Goal: Information Seeking & Learning: Check status

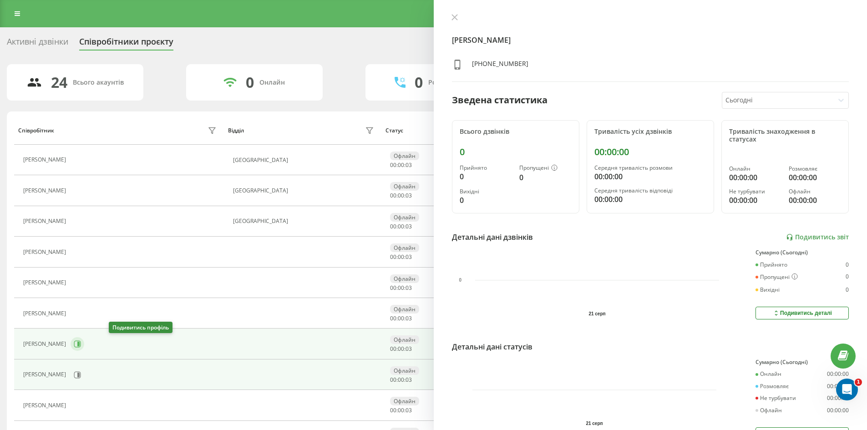
click at [81, 345] on icon at bounding box center [77, 344] width 7 height 7
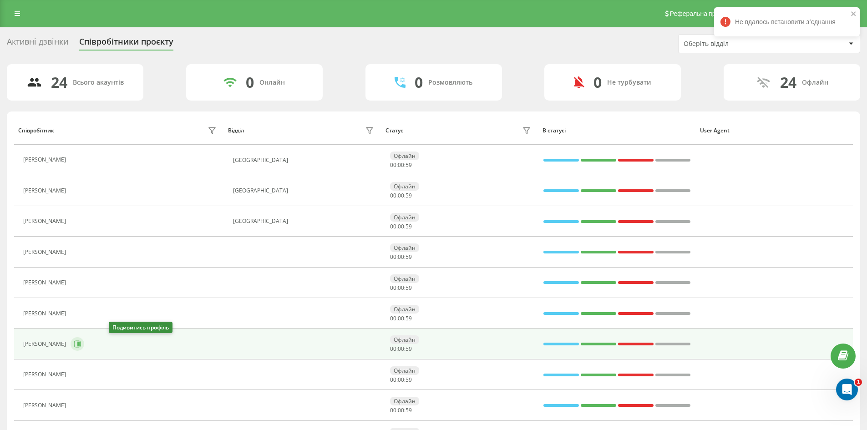
click at [81, 345] on icon at bounding box center [77, 343] width 7 height 7
click at [81, 344] on icon at bounding box center [77, 343] width 7 height 7
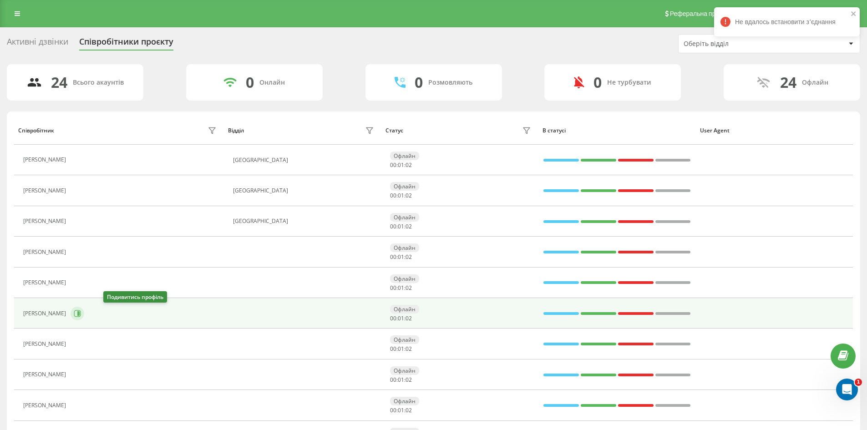
click at [81, 314] on icon at bounding box center [77, 313] width 7 height 7
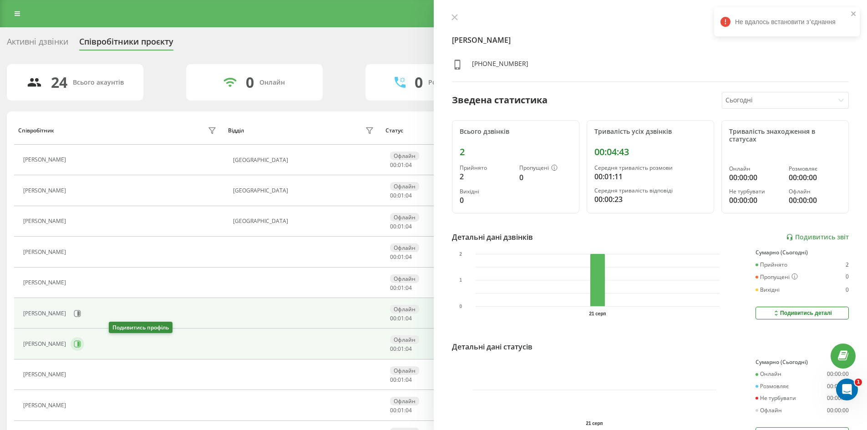
click at [81, 344] on icon at bounding box center [77, 343] width 7 height 7
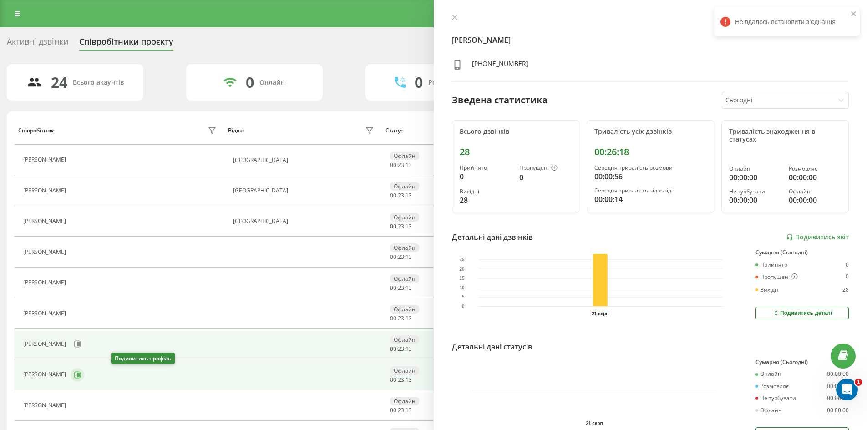
click at [81, 374] on icon at bounding box center [77, 374] width 7 height 7
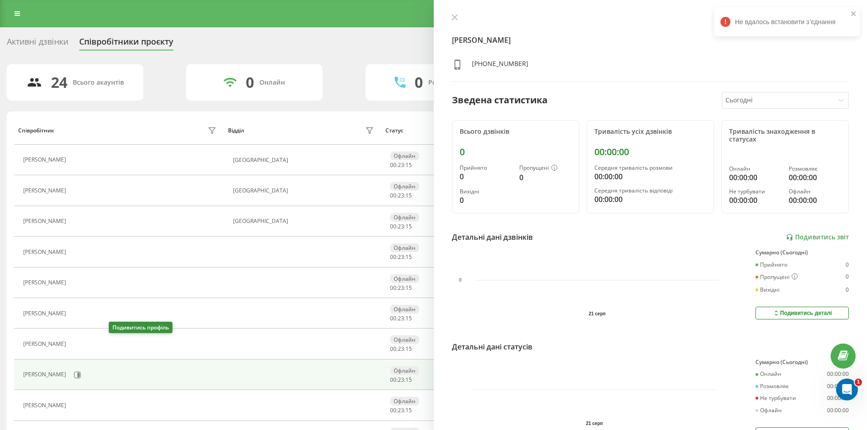
click at [80, 344] on icon at bounding box center [75, 343] width 7 height 7
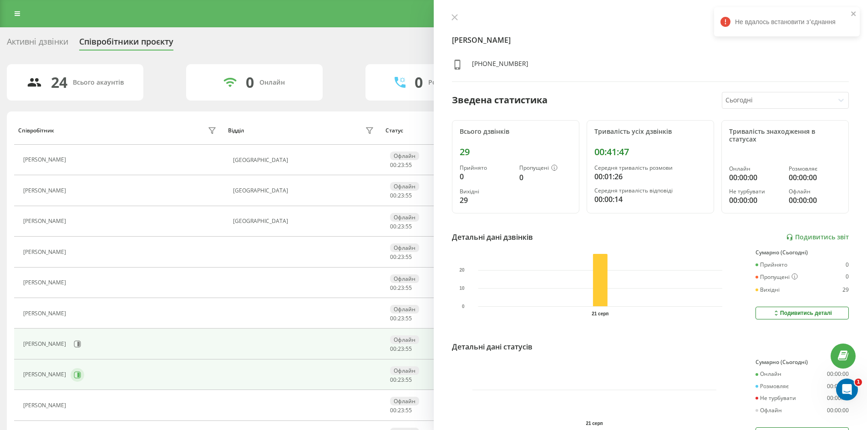
click at [81, 377] on icon at bounding box center [77, 374] width 7 height 7
click at [81, 345] on icon at bounding box center [77, 344] width 7 height 7
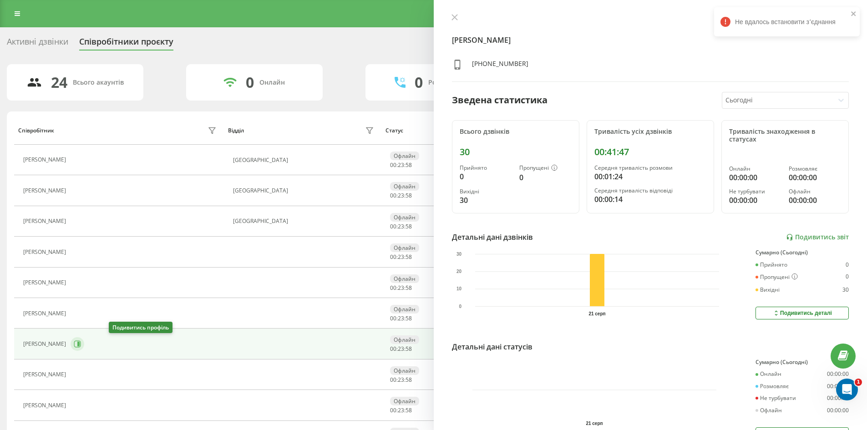
click at [81, 347] on icon at bounding box center [77, 343] width 7 height 7
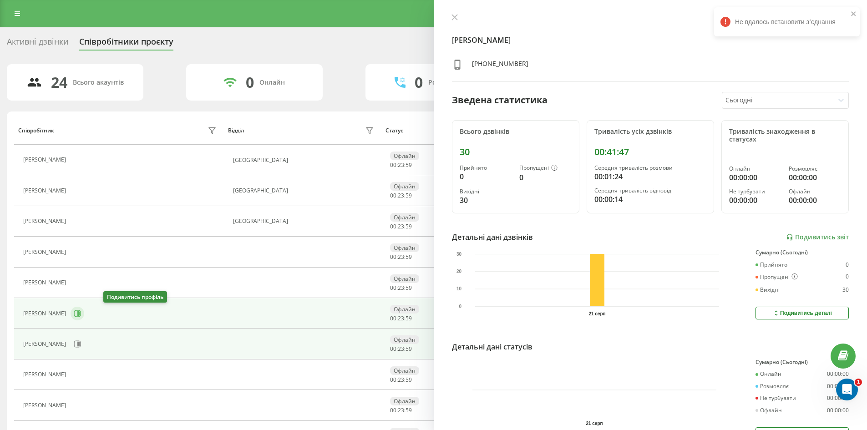
click at [84, 318] on button at bounding box center [78, 314] width 14 height 14
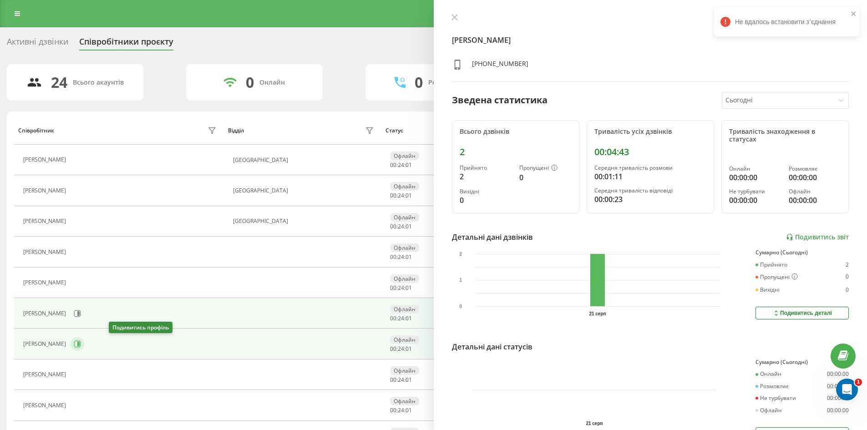
click at [81, 345] on icon at bounding box center [77, 344] width 7 height 7
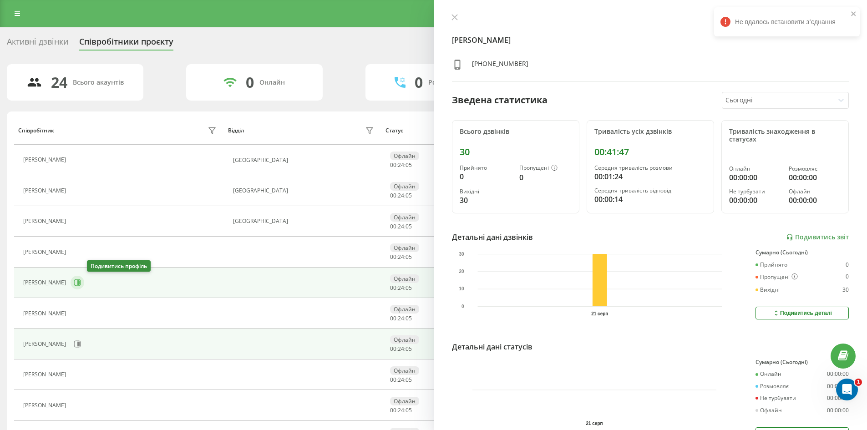
click at [81, 283] on icon at bounding box center [77, 282] width 7 height 7
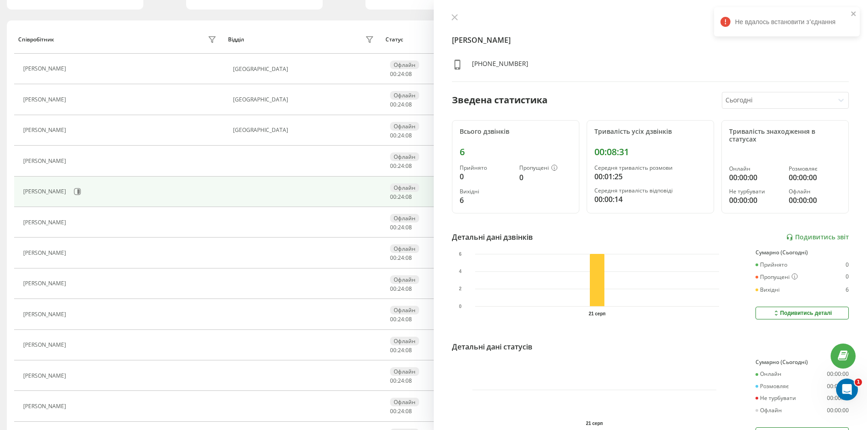
scroll to position [137, 0]
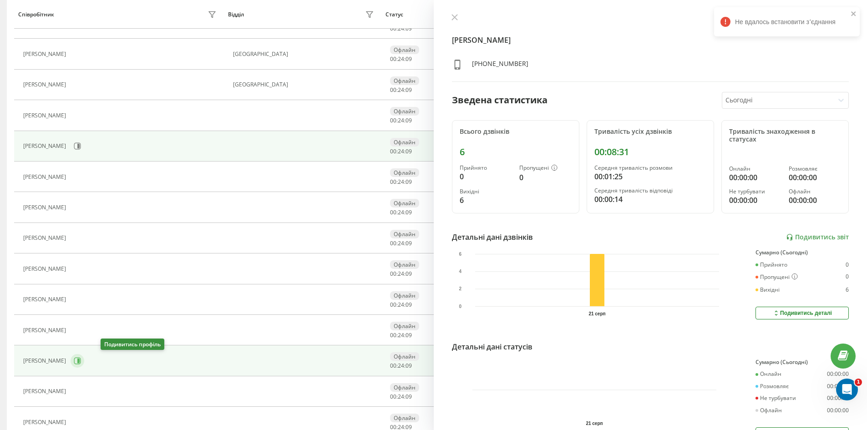
click at [81, 362] on icon at bounding box center [77, 361] width 7 height 7
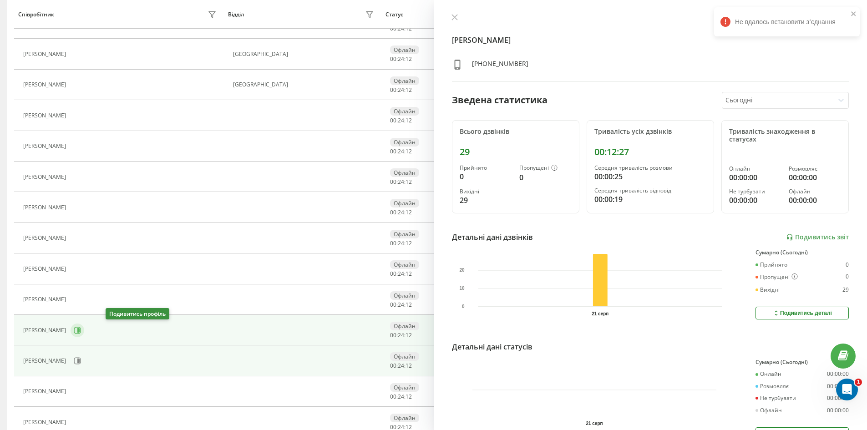
click at [84, 335] on button at bounding box center [78, 331] width 14 height 14
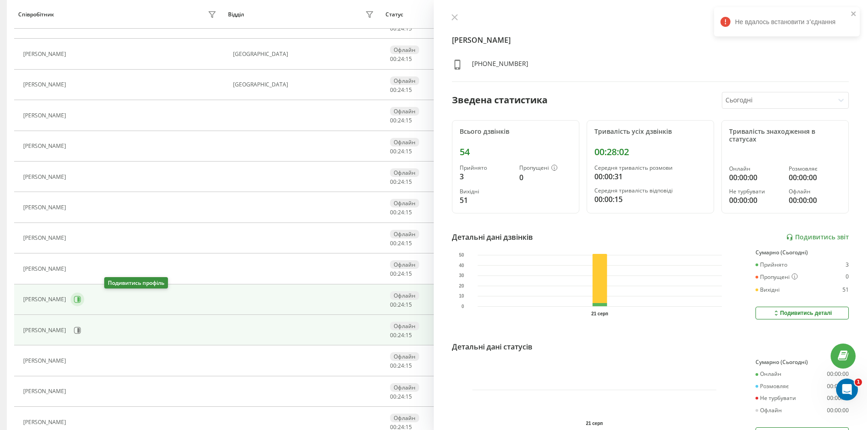
click at [81, 297] on icon at bounding box center [77, 299] width 7 height 7
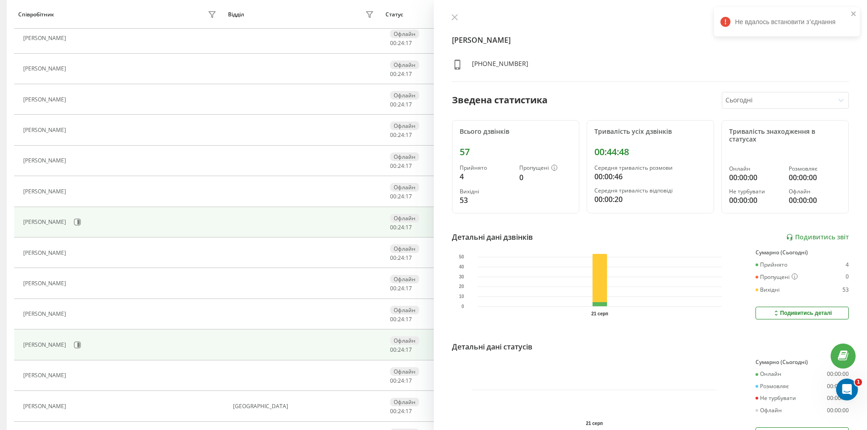
scroll to position [228, 0]
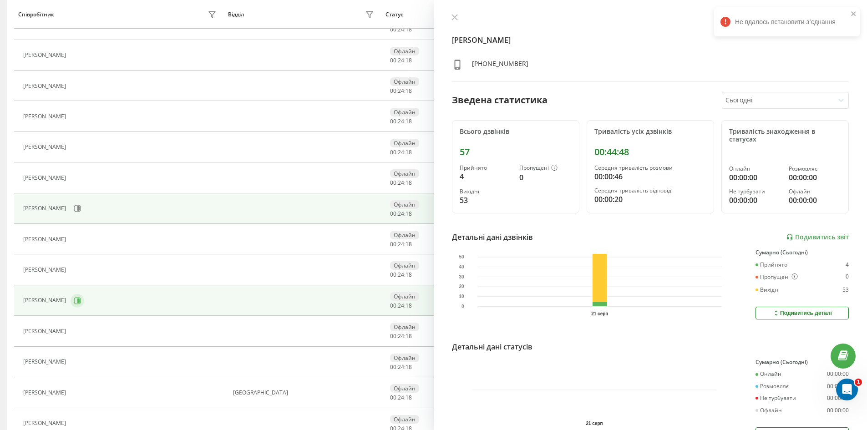
click at [74, 301] on icon at bounding box center [77, 300] width 7 height 7
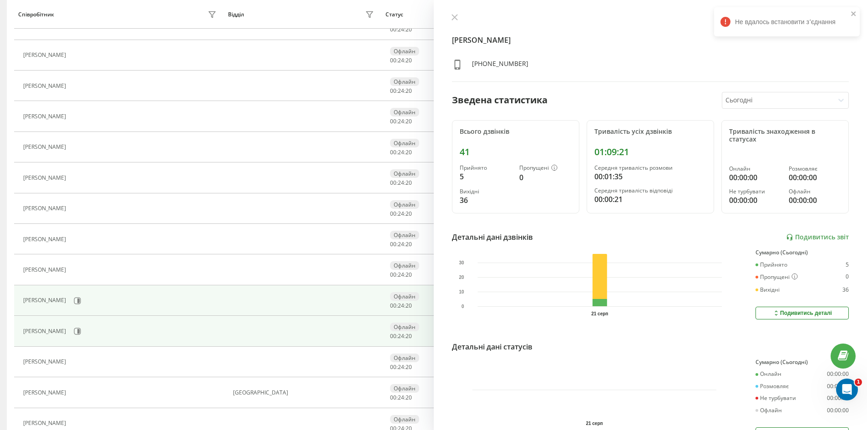
scroll to position [273, 0]
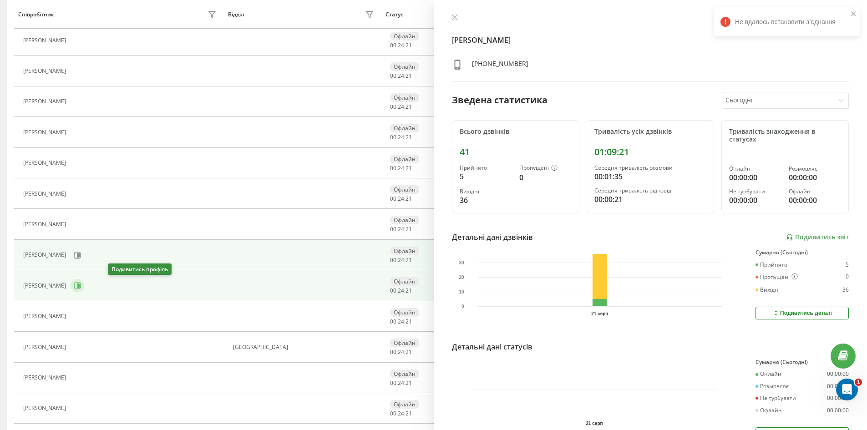
click at [81, 287] on icon at bounding box center [77, 285] width 7 height 7
click at [74, 254] on icon at bounding box center [77, 255] width 7 height 7
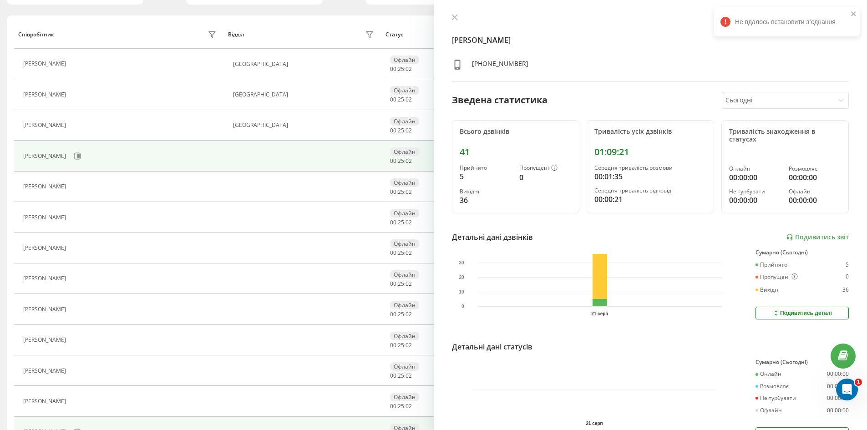
scroll to position [91, 0]
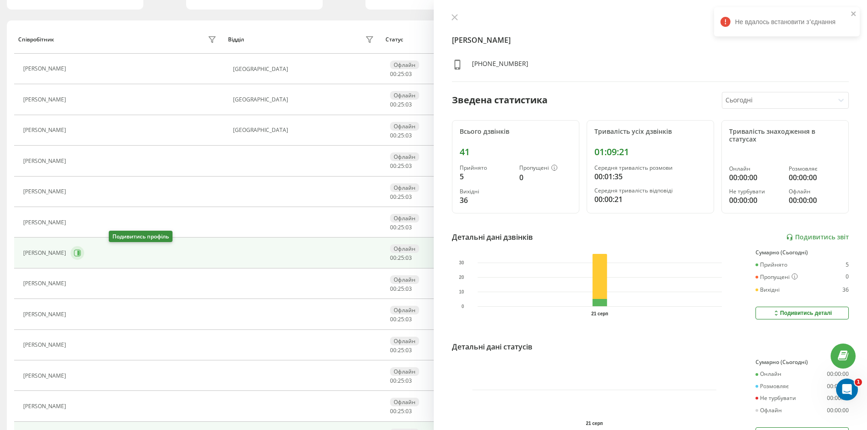
click at [84, 258] on button at bounding box center [78, 253] width 14 height 14
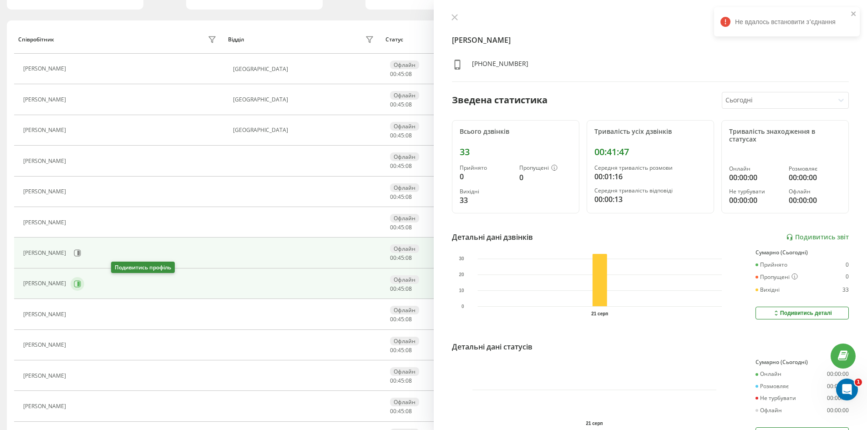
click at [81, 283] on icon at bounding box center [77, 283] width 7 height 7
click at [81, 252] on icon at bounding box center [77, 252] width 7 height 7
click at [80, 283] on icon at bounding box center [78, 283] width 2 height 5
click at [81, 254] on icon at bounding box center [77, 252] width 7 height 7
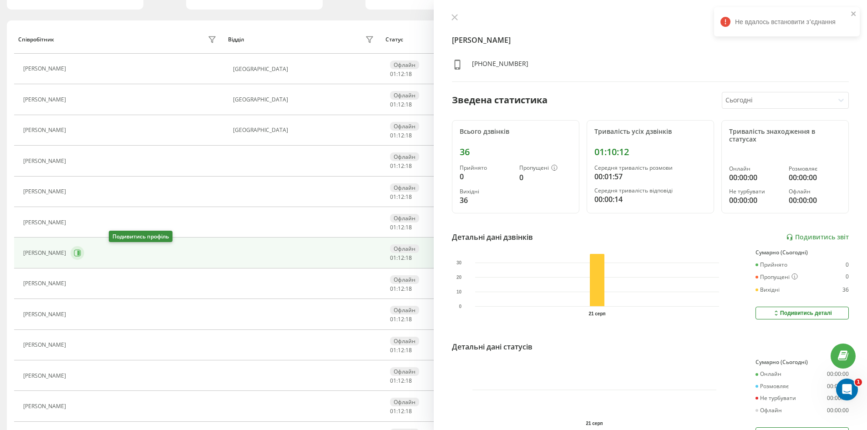
click at [81, 254] on icon at bounding box center [77, 252] width 7 height 7
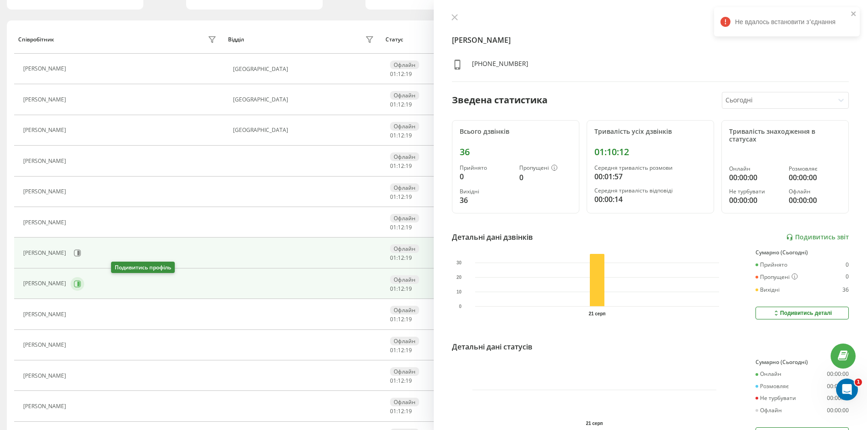
click at [81, 287] on icon at bounding box center [77, 283] width 7 height 7
click at [80, 252] on icon at bounding box center [78, 253] width 2 height 5
click at [81, 282] on icon at bounding box center [77, 283] width 7 height 7
click at [81, 250] on icon at bounding box center [77, 253] width 7 height 7
click at [81, 286] on icon at bounding box center [77, 283] width 7 height 7
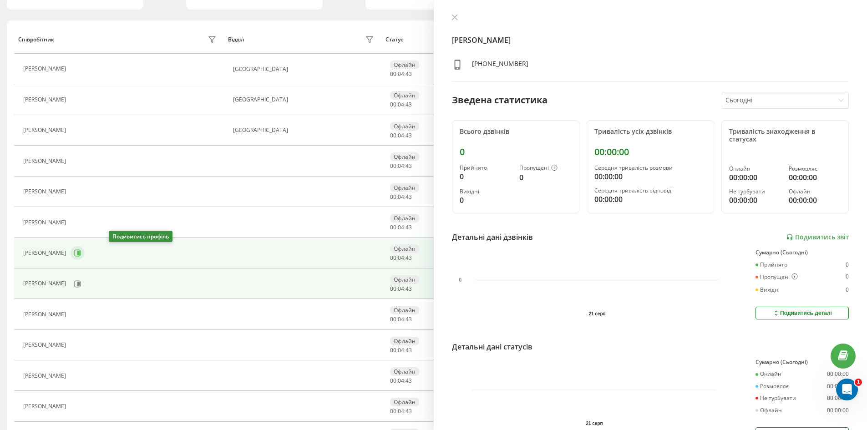
click at [80, 254] on icon at bounding box center [78, 253] width 2 height 5
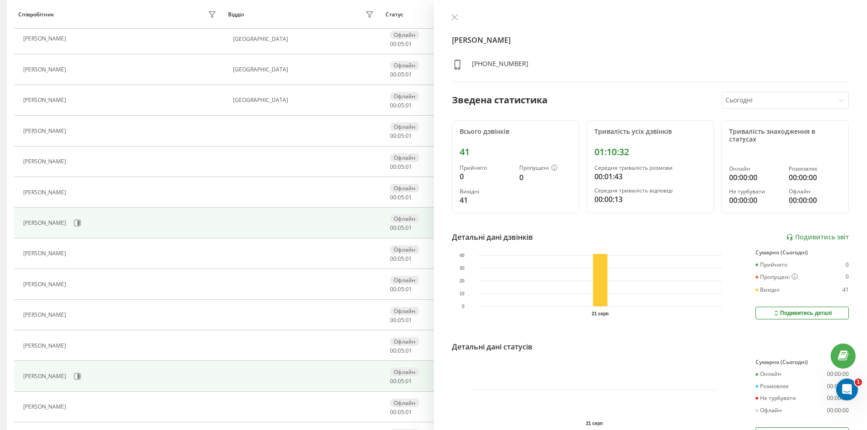
scroll to position [137, 0]
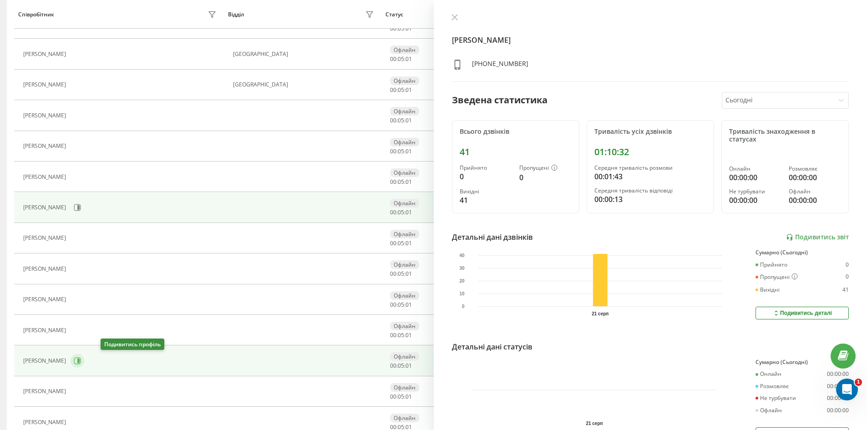
click at [81, 364] on icon at bounding box center [77, 360] width 7 height 7
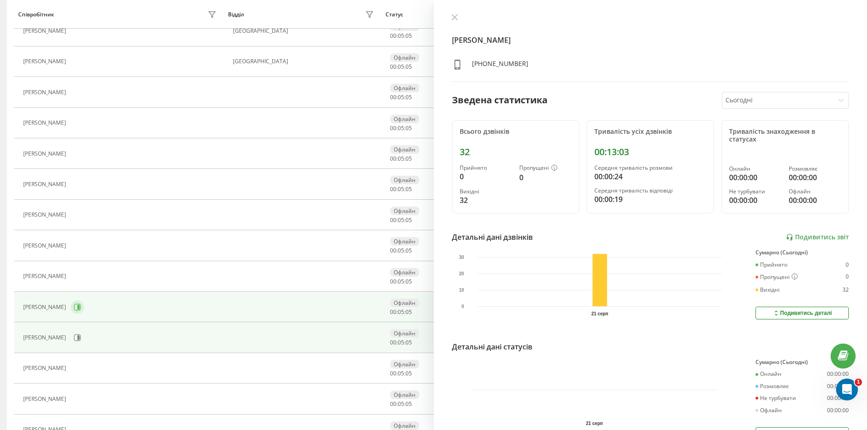
scroll to position [182, 0]
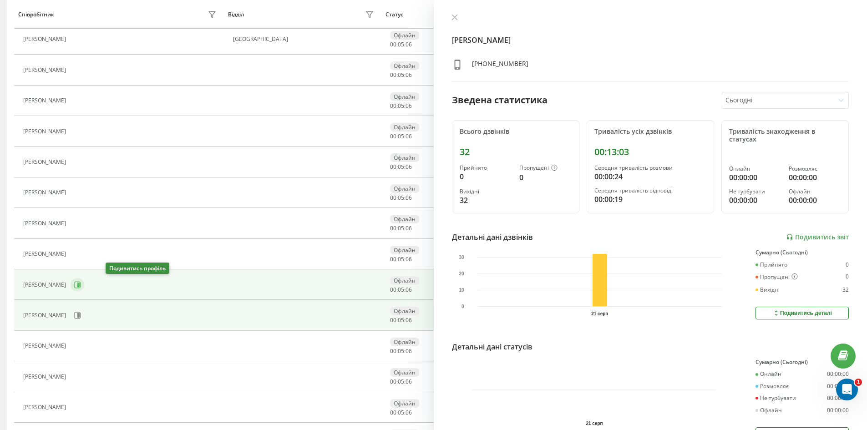
click at [81, 285] on icon at bounding box center [77, 284] width 7 height 7
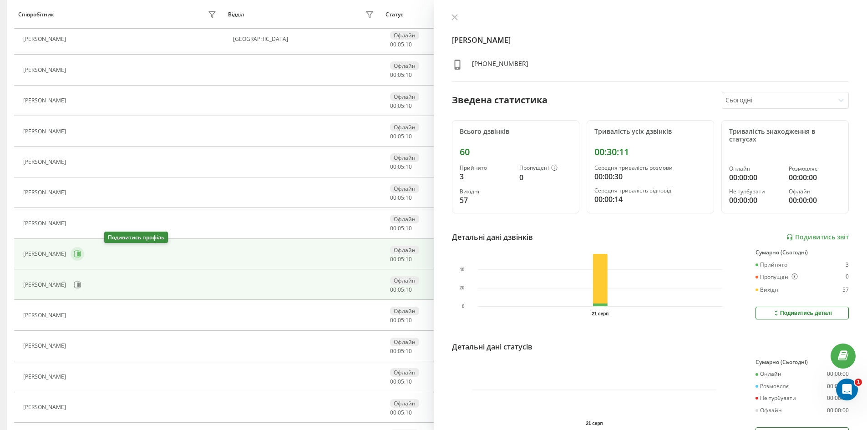
click at [81, 252] on icon at bounding box center [77, 253] width 7 height 7
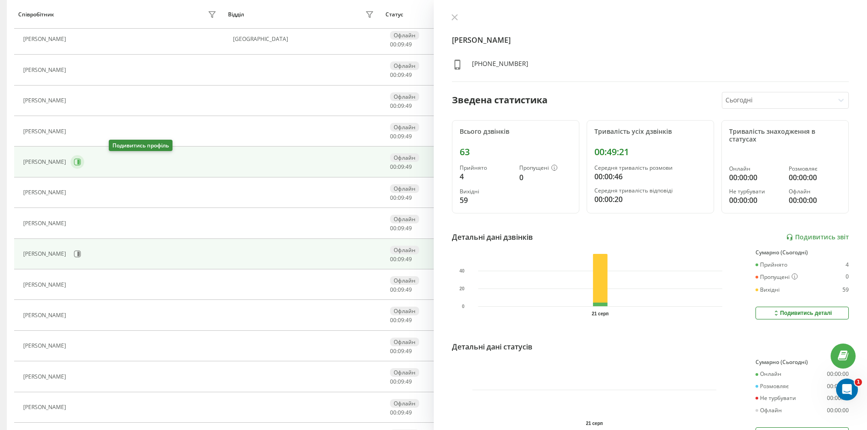
click at [81, 158] on icon at bounding box center [77, 161] width 7 height 7
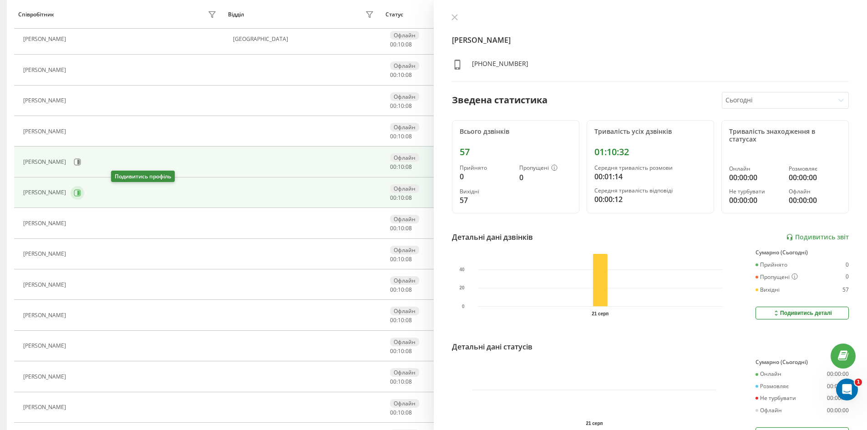
click at [84, 196] on button at bounding box center [78, 193] width 14 height 14
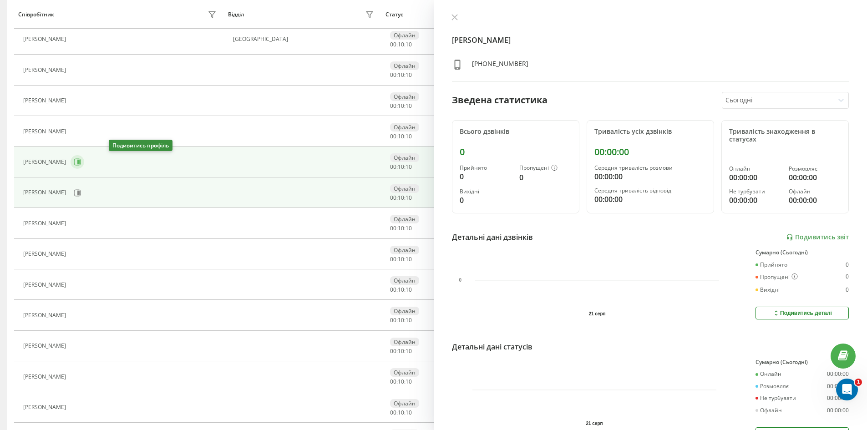
click at [80, 164] on icon at bounding box center [78, 162] width 2 height 5
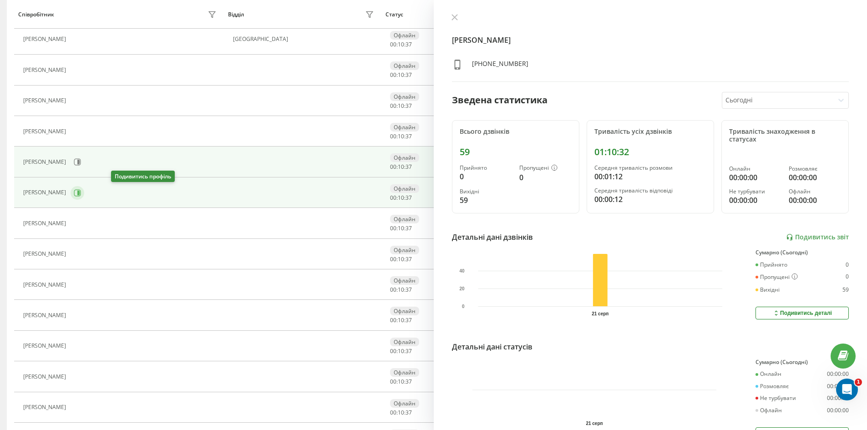
click at [81, 194] on icon at bounding box center [77, 192] width 7 height 7
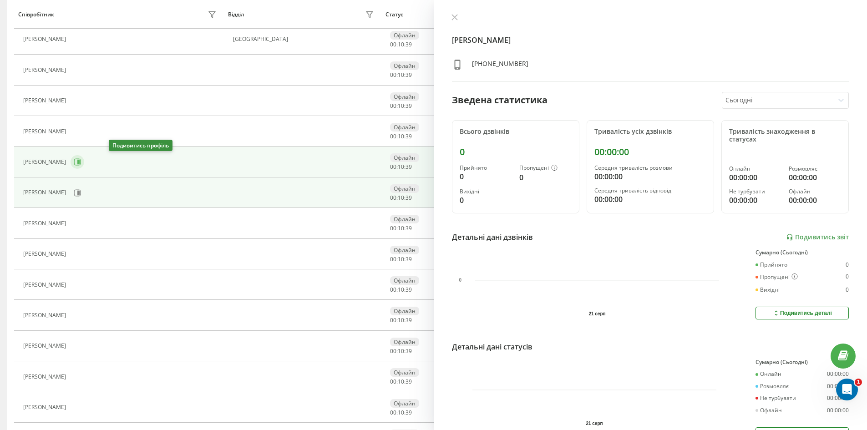
click at [81, 162] on icon at bounding box center [77, 161] width 7 height 7
click at [111, 205] on td "[PERSON_NAME]" at bounding box center [119, 192] width 210 height 30
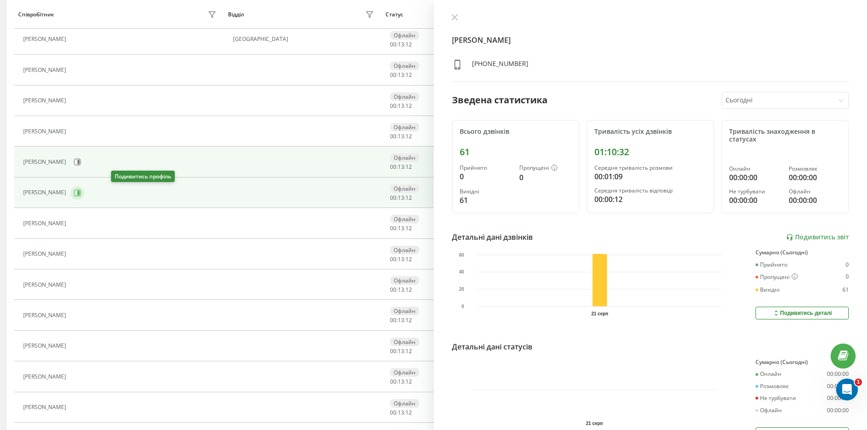
click at [84, 195] on button at bounding box center [78, 193] width 14 height 14
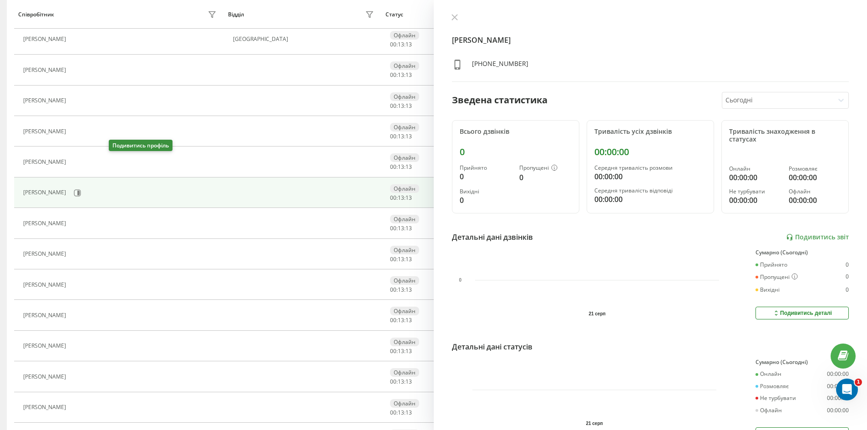
click at [80, 163] on icon at bounding box center [75, 161] width 7 height 7
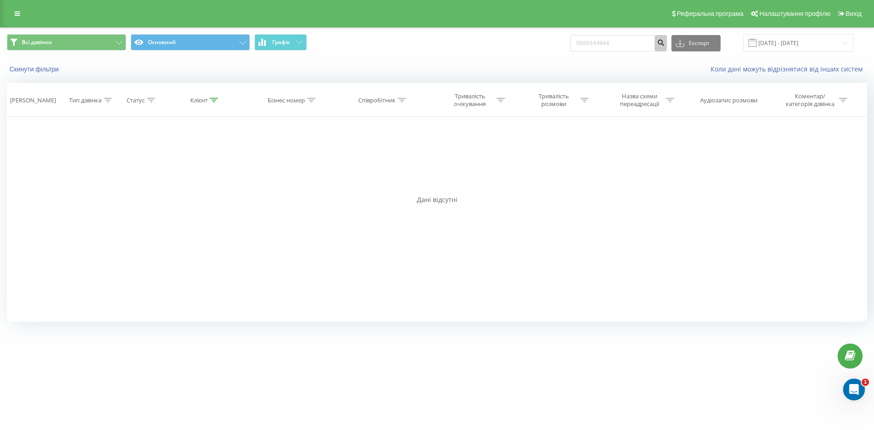
click at [664, 41] on icon "submit" at bounding box center [661, 41] width 8 height 5
